Goal: Browse casually: Explore the website without a specific task or goal

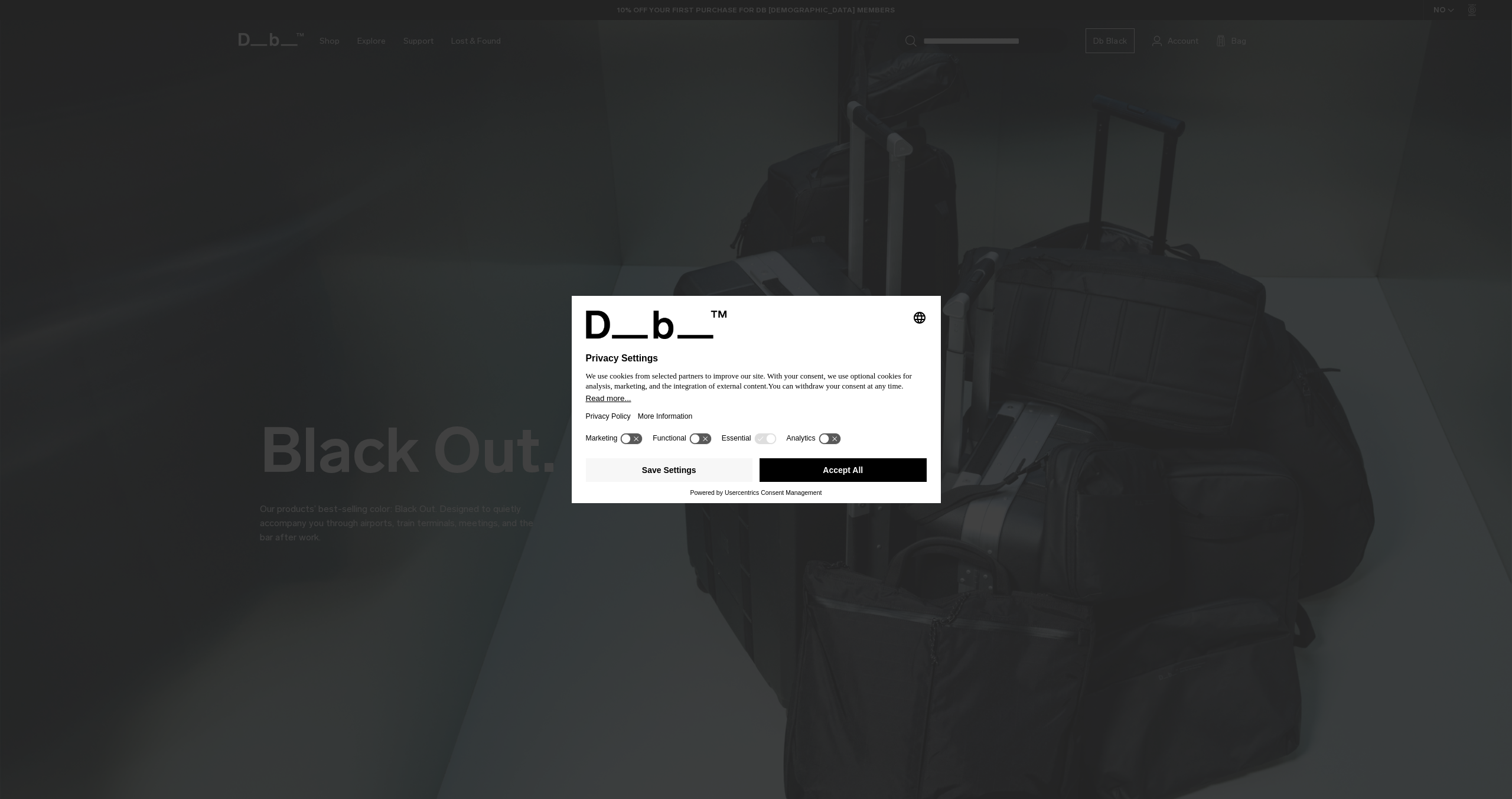
click at [875, 469] on button "Accept All" at bounding box center [843, 470] width 167 height 24
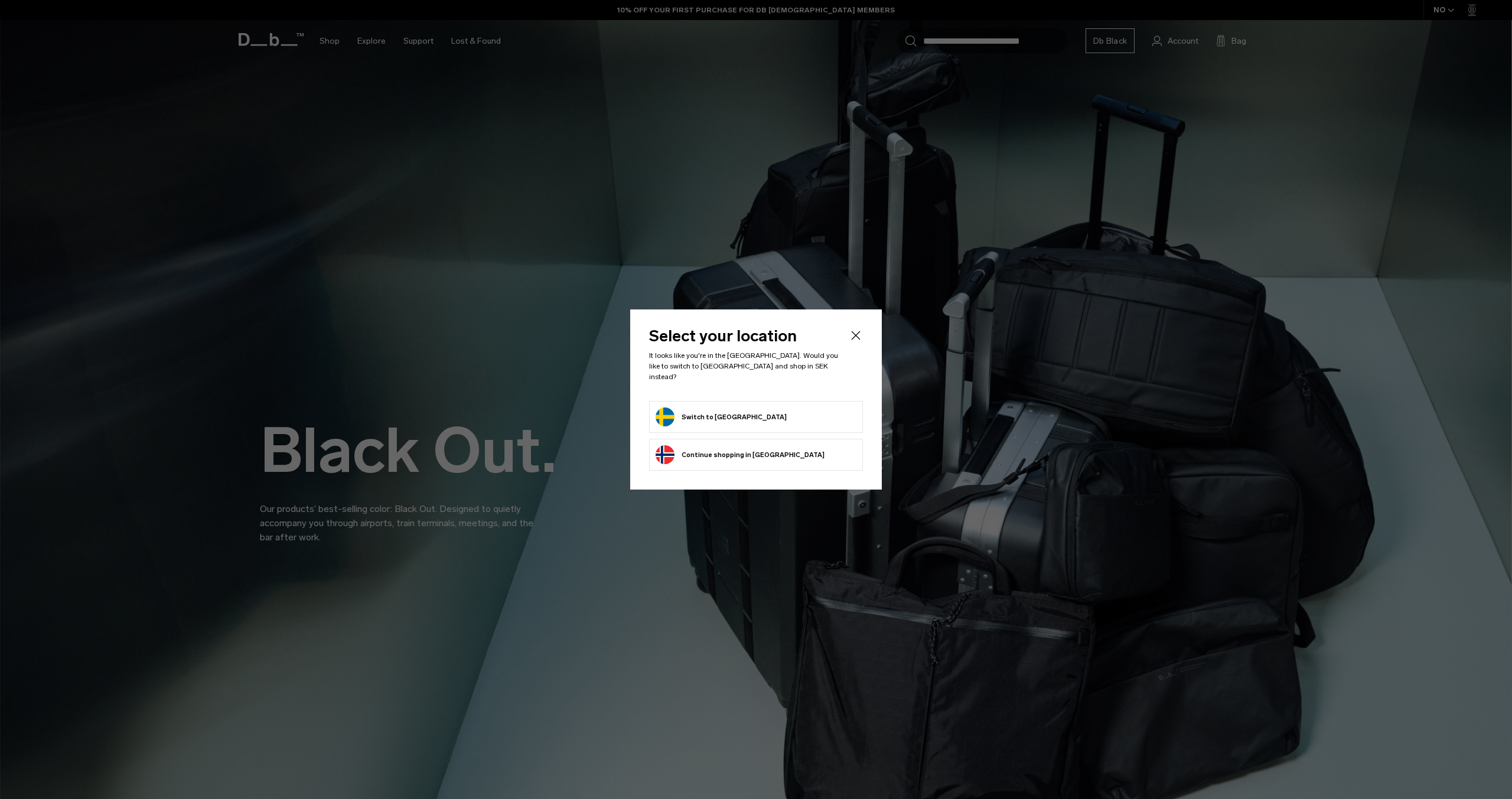
drag, startPoint x: 737, startPoint y: 414, endPoint x: 726, endPoint y: 408, distance: 12.5
click at [736, 414] on form "Switch to Sweden" at bounding box center [756, 417] width 201 height 19
click at [724, 408] on button "Switch to Sweden" at bounding box center [721, 417] width 131 height 19
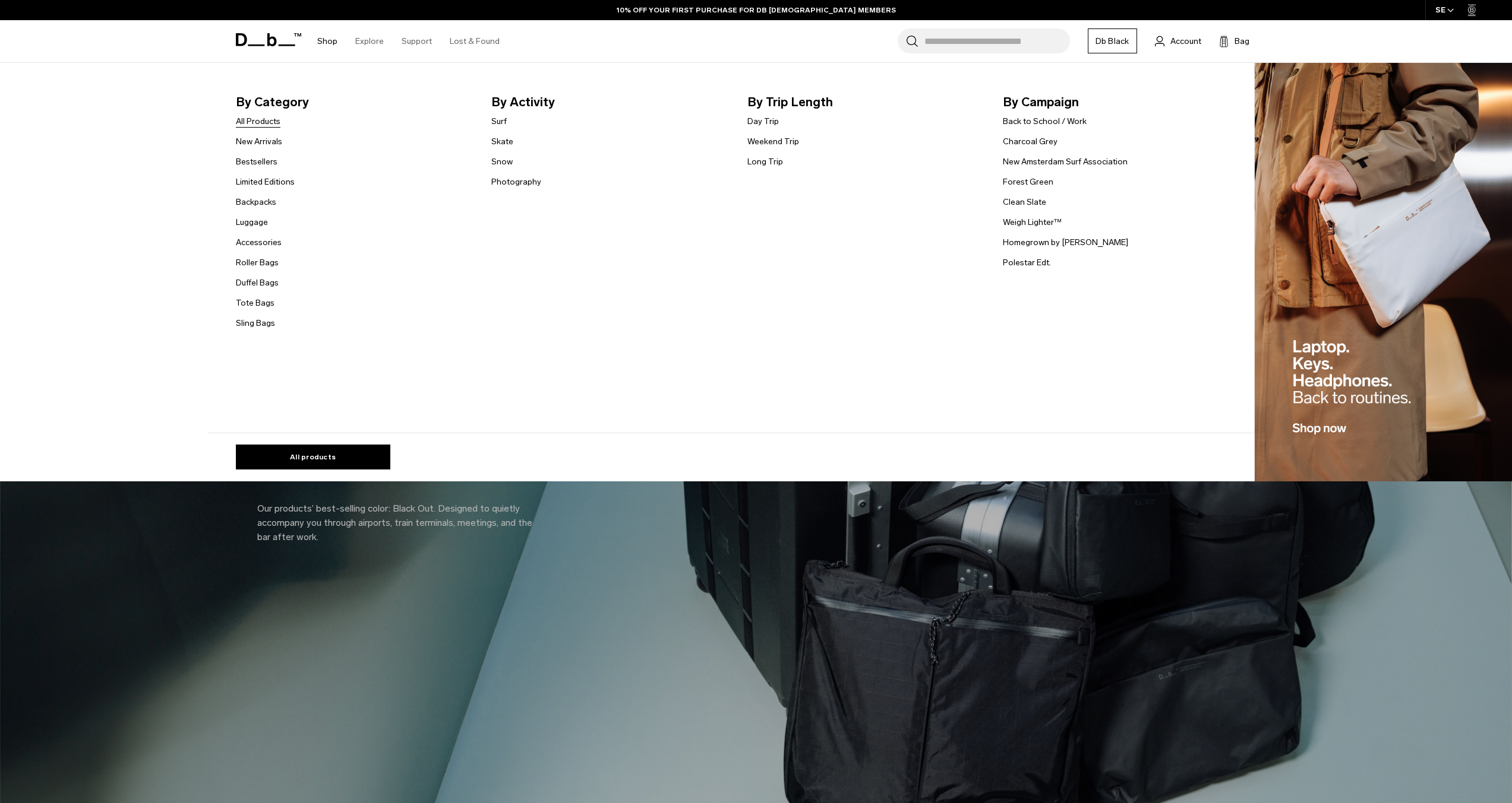
click at [256, 123] on link "All Products" at bounding box center [258, 122] width 45 height 12
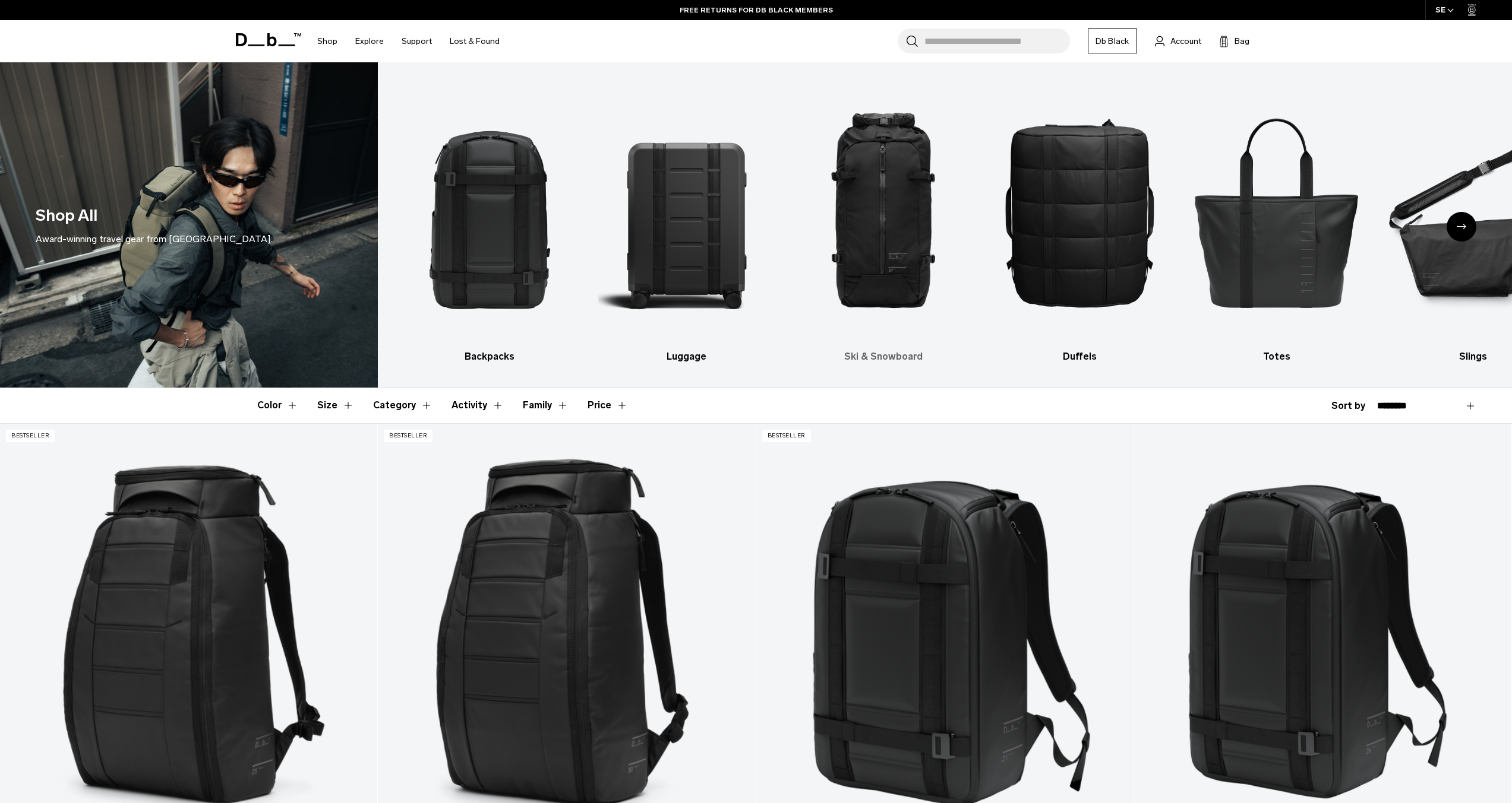
click at [907, 236] on img "3 / 10" at bounding box center [883, 212] width 176 height 263
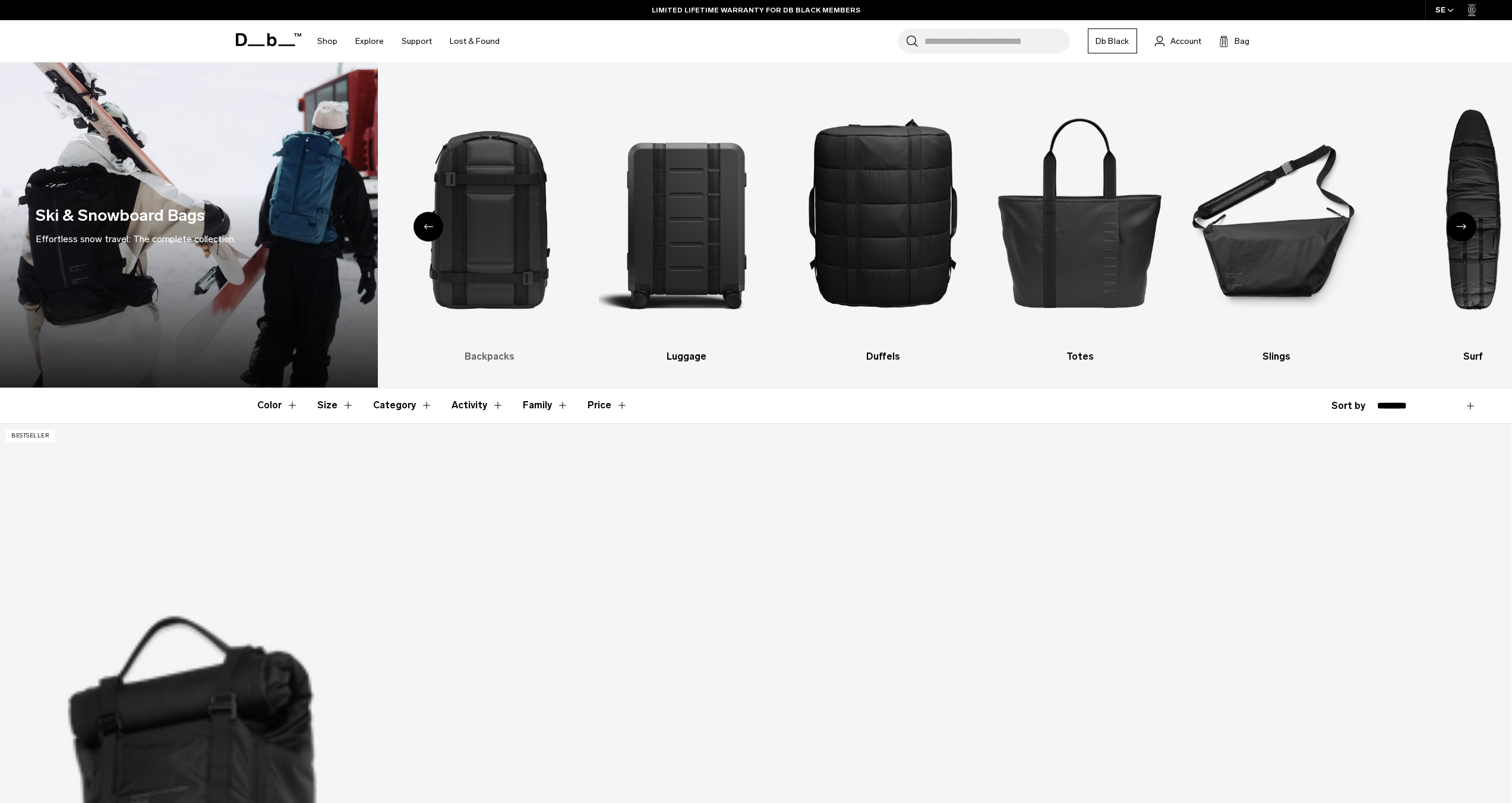
click at [484, 240] on img "2 / 10" at bounding box center [489, 212] width 176 height 263
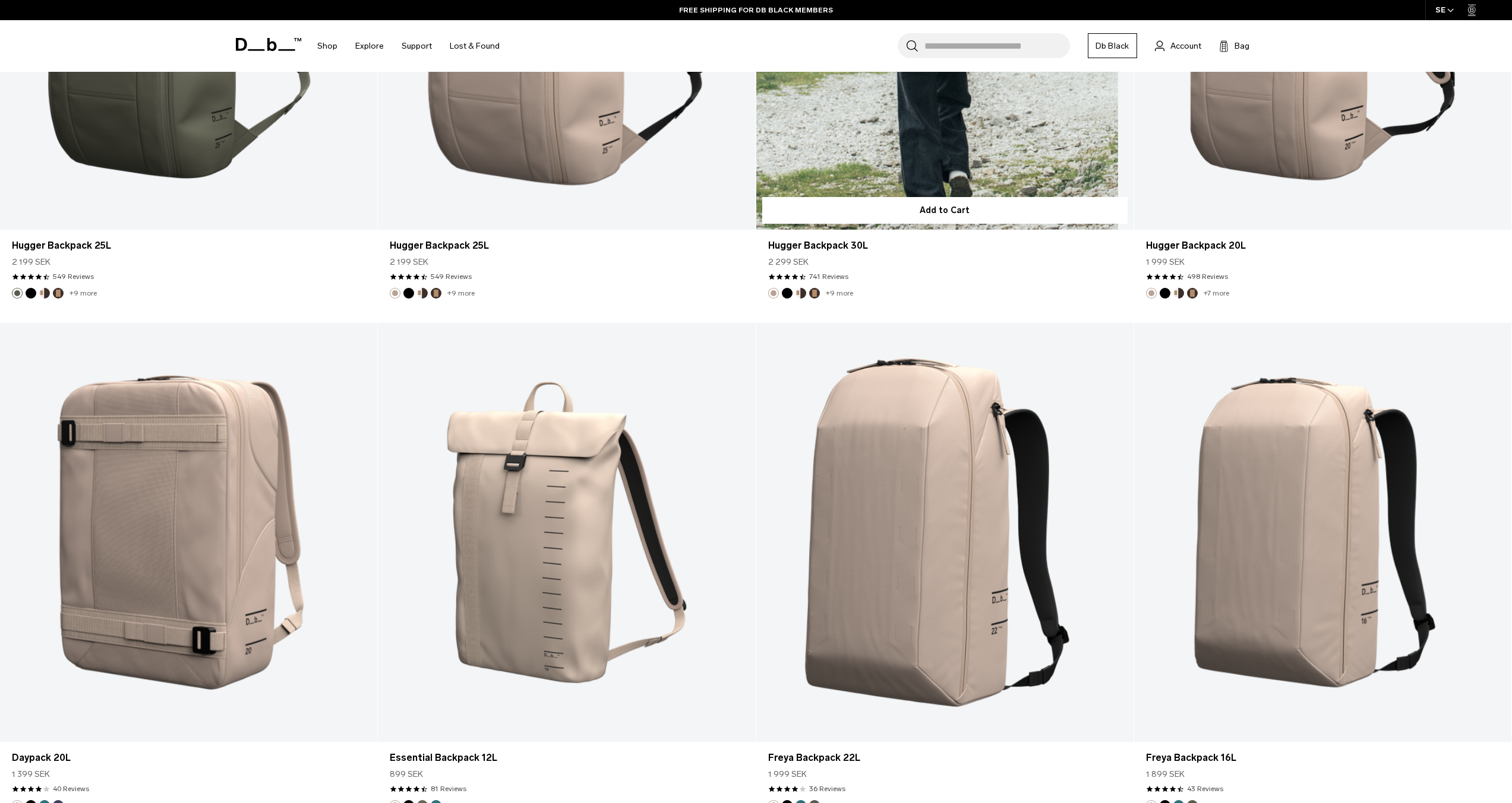
scroll to position [4987, 0]
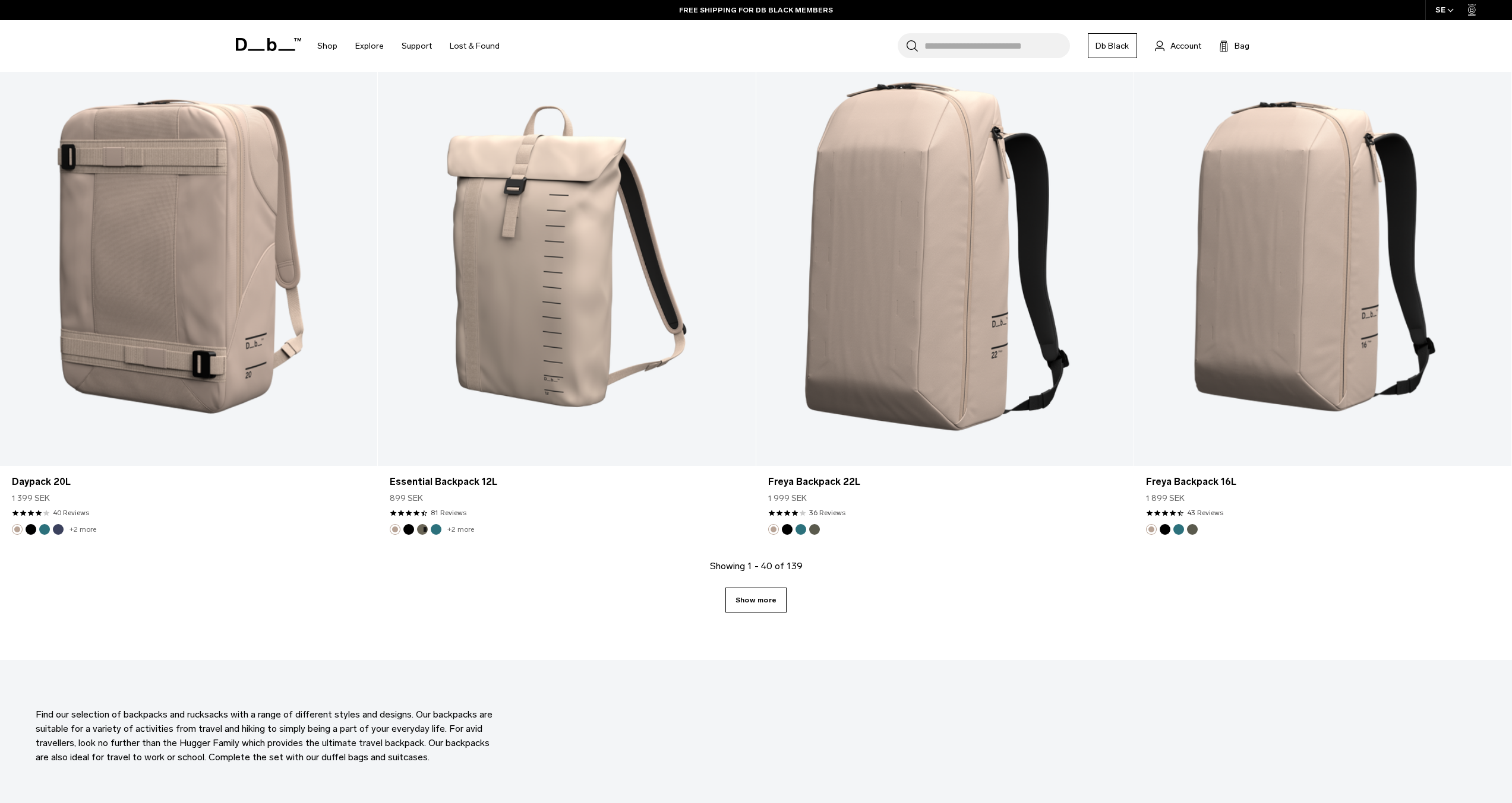
click at [756, 601] on link "Show more" at bounding box center [756, 601] width 61 height 25
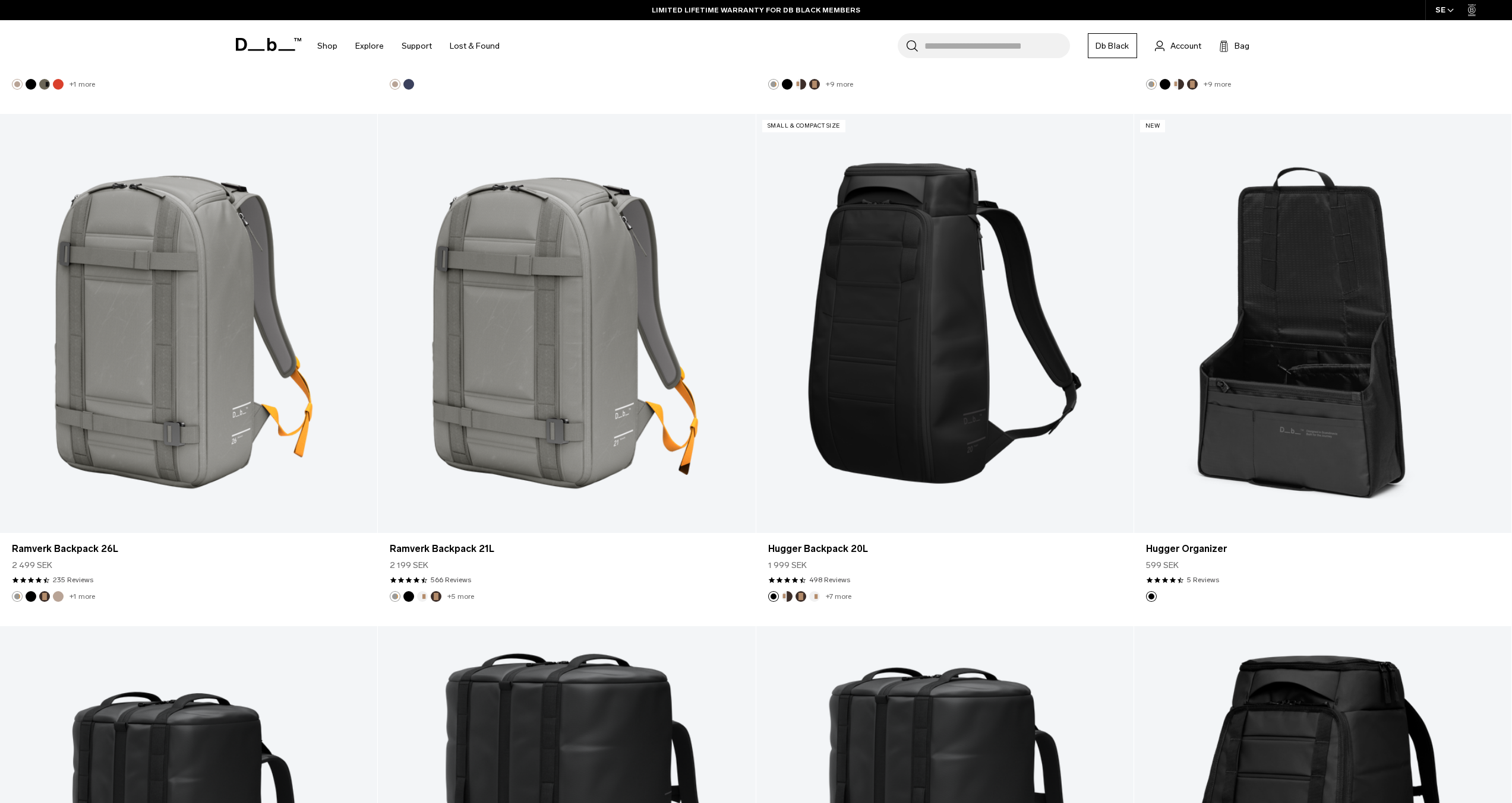
scroll to position [5947, 0]
